Goal: Information Seeking & Learning: Learn about a topic

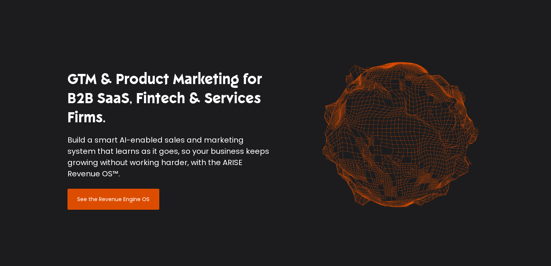
scroll to position [581, 0]
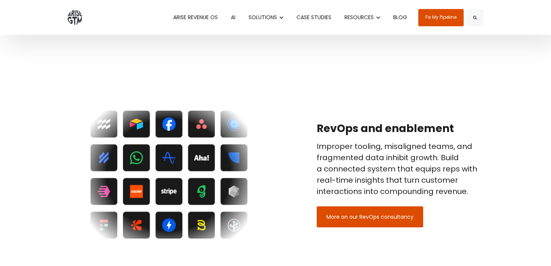
scroll to position [1270, 0]
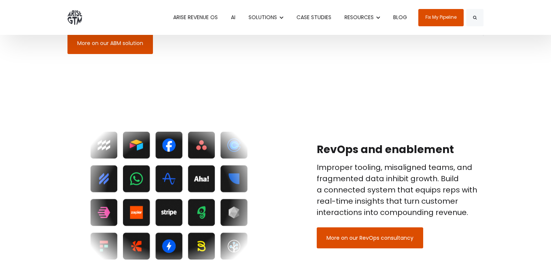
click at [315, 20] on link "CASE STUDIES" at bounding box center [314, 17] width 46 height 35
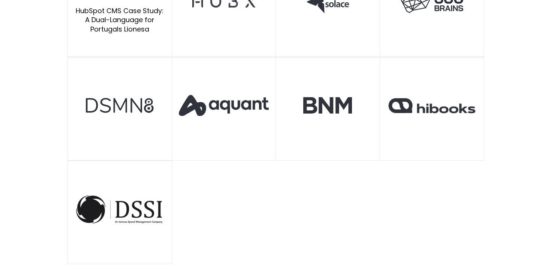
scroll to position [529, 0]
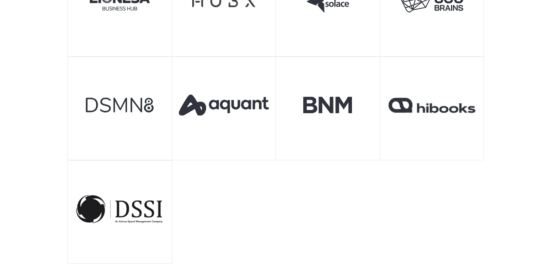
click at [33, 55] on div "**********" at bounding box center [275, 27] width 551 height 537
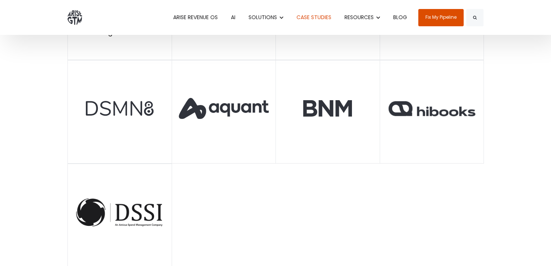
scroll to position [529, 0]
